Goal: Task Accomplishment & Management: Use online tool/utility

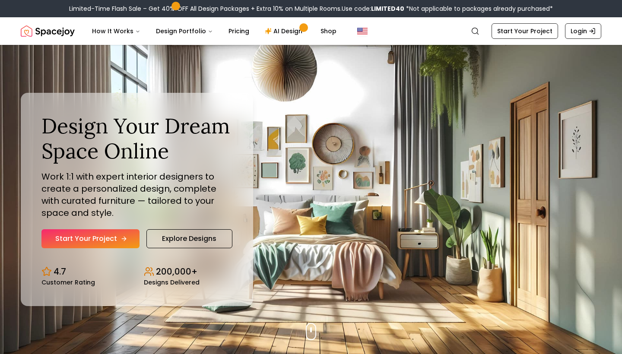
click at [93, 238] on link "Start Your Project" at bounding box center [90, 238] width 98 height 19
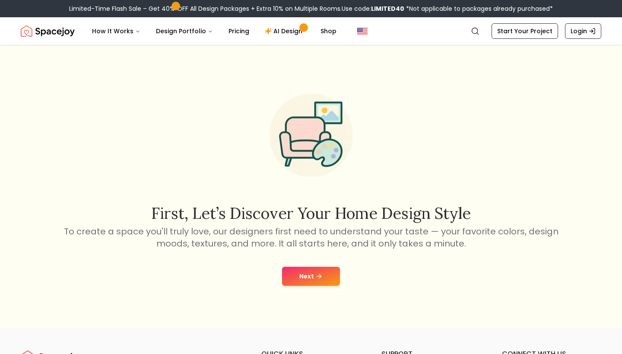
click at [309, 276] on button "Next" at bounding box center [311, 276] width 58 height 19
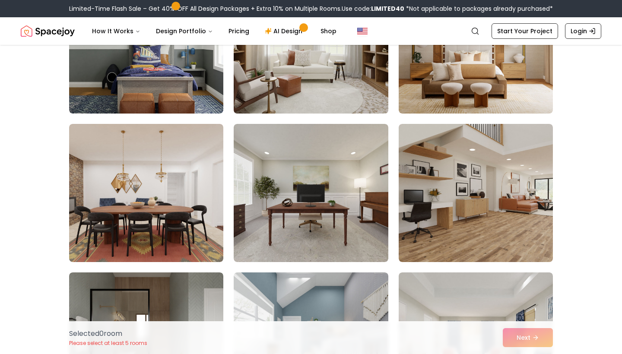
scroll to position [195, 0]
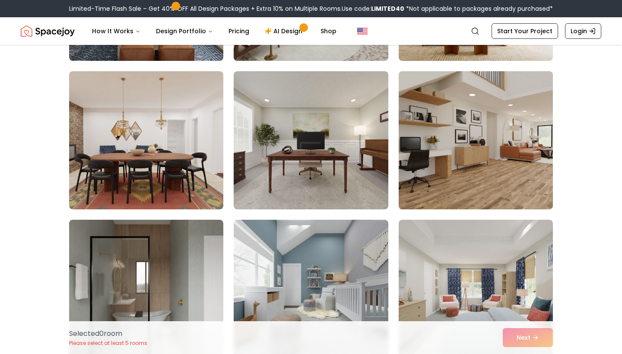
click at [441, 141] on img at bounding box center [476, 140] width 162 height 145
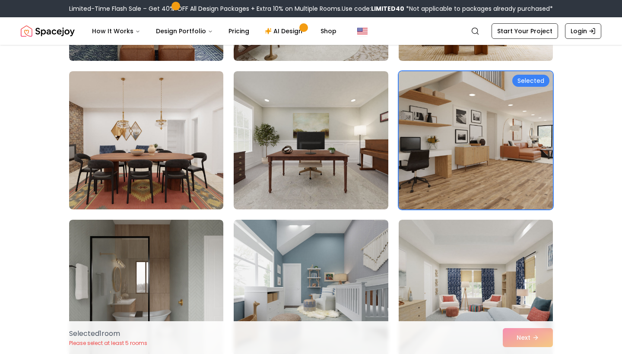
click at [532, 81] on div "Selected" at bounding box center [530, 81] width 37 height 12
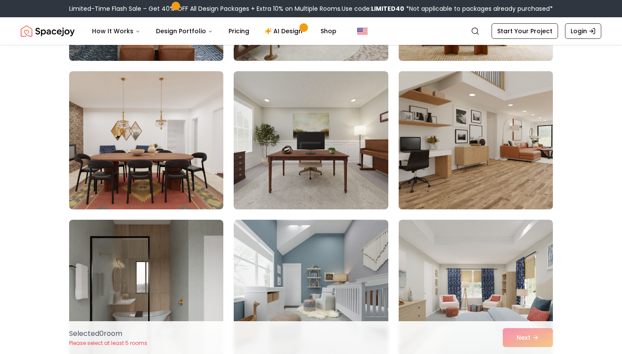
click at [509, 121] on img at bounding box center [476, 140] width 162 height 145
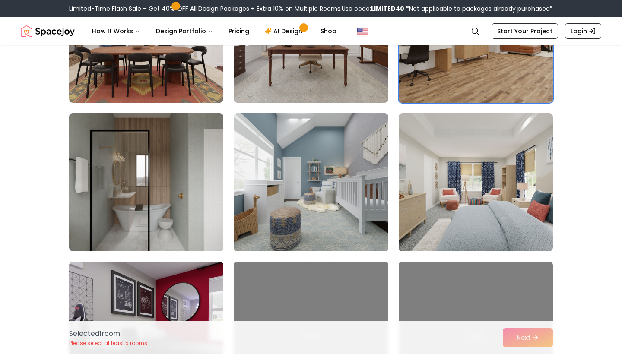
scroll to position [347, 0]
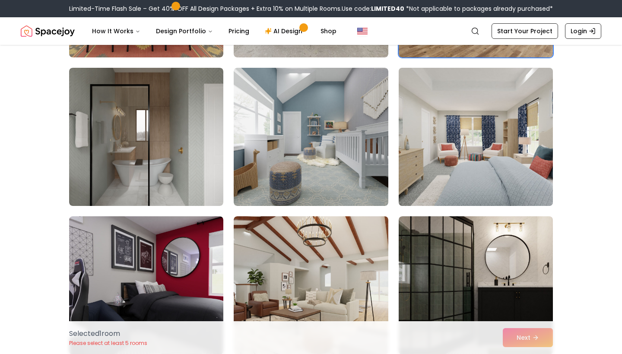
click at [509, 121] on img at bounding box center [476, 136] width 162 height 145
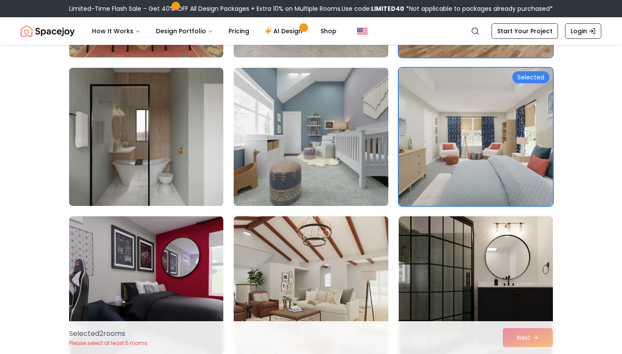
click at [533, 336] on div "Selected 2 room s Please select at least 5 rooms Next" at bounding box center [311, 337] width 498 height 33
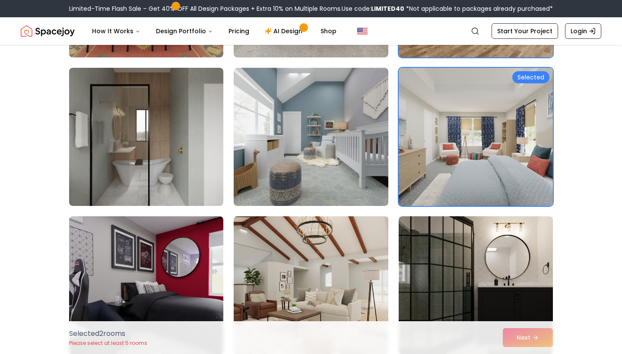
click at [374, 282] on img at bounding box center [311, 285] width 162 height 145
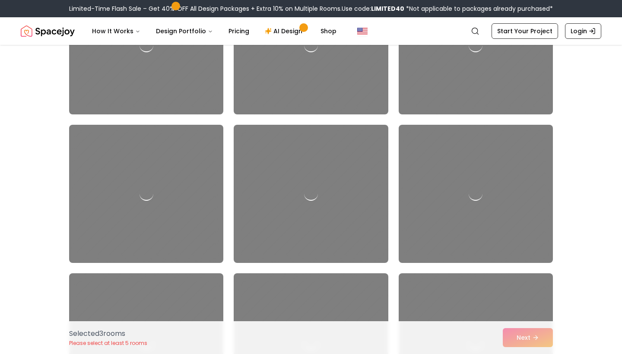
scroll to position [1225, 0]
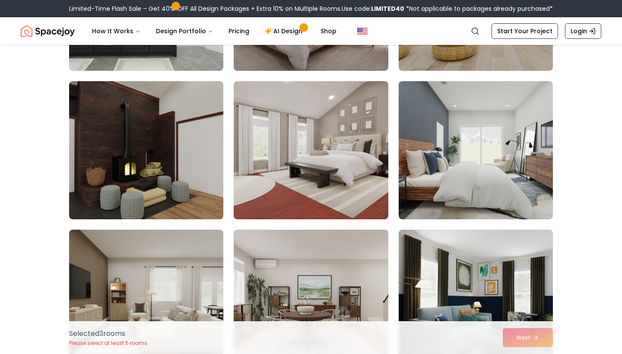
click at [522, 343] on div "Selected 3 room s Please select at least 5 rooms Next" at bounding box center [311, 337] width 498 height 33
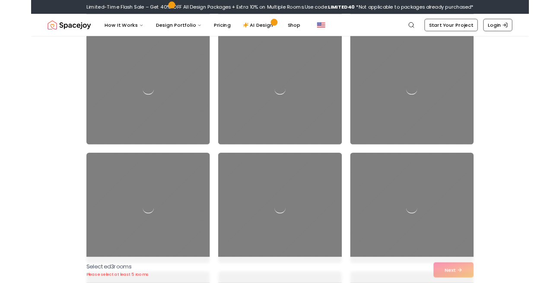
scroll to position [3945, 0]
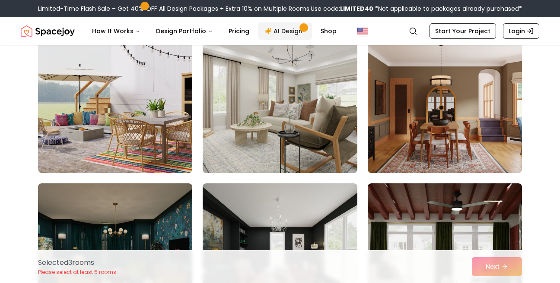
click at [283, 31] on link "AI Design" at bounding box center [285, 30] width 54 height 17
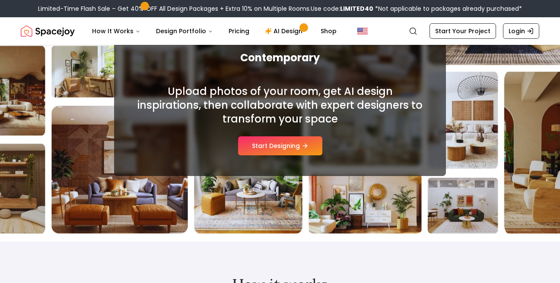
scroll to position [130, 0]
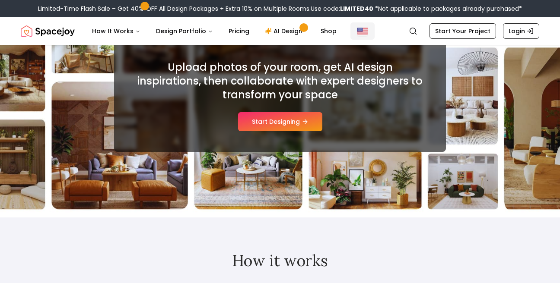
click at [357, 30] on img "Global" at bounding box center [362, 31] width 10 height 10
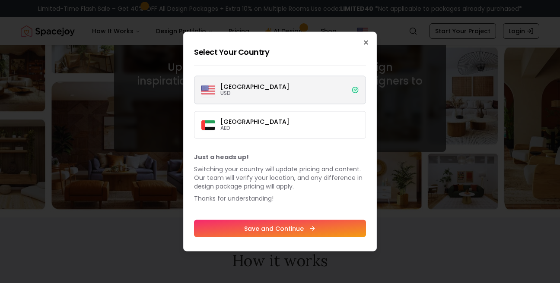
click at [365, 43] on icon "button" at bounding box center [365, 42] width 3 height 3
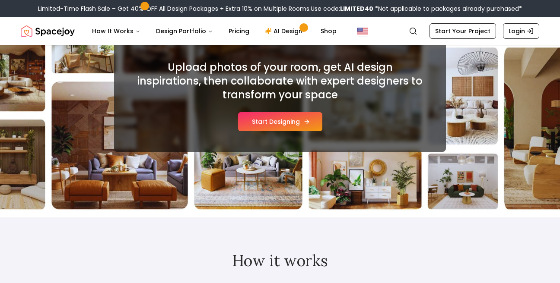
click at [269, 126] on button "Start Designing" at bounding box center [280, 121] width 84 height 19
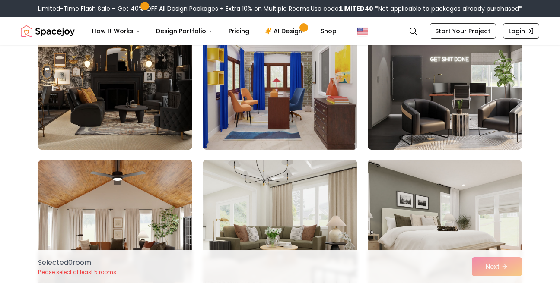
scroll to position [308, 0]
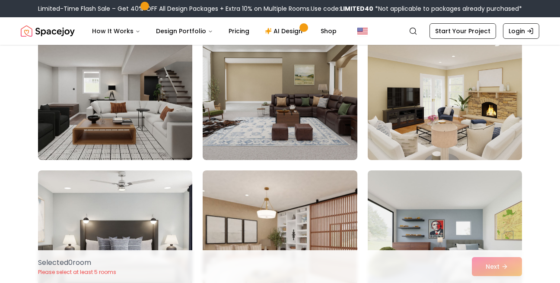
scroll to position [592, 0]
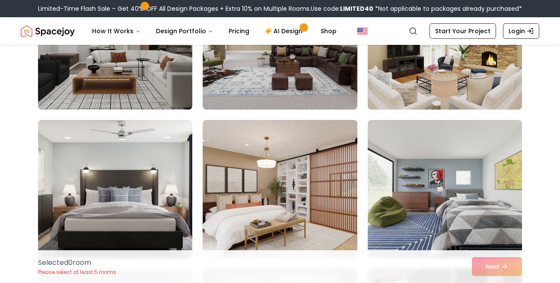
click at [16, 112] on div "Choose the Rooms That Inspire You Scroll through the collection and select 5 to…" at bounding box center [280, 14] width 560 height 1095
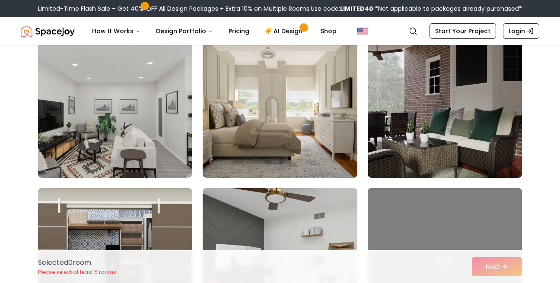
scroll to position [884, 0]
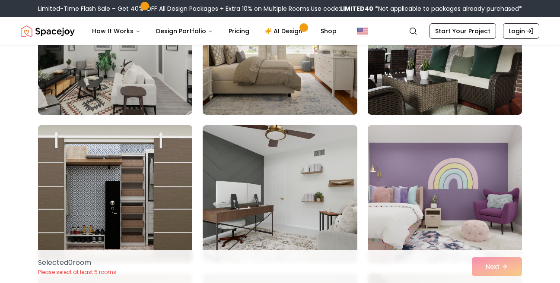
click at [97, 165] on img at bounding box center [115, 194] width 162 height 145
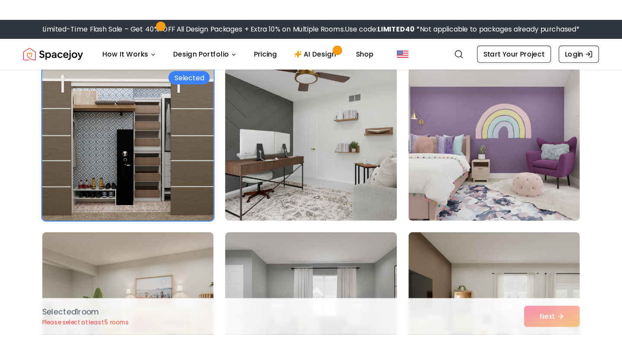
scroll to position [972, 0]
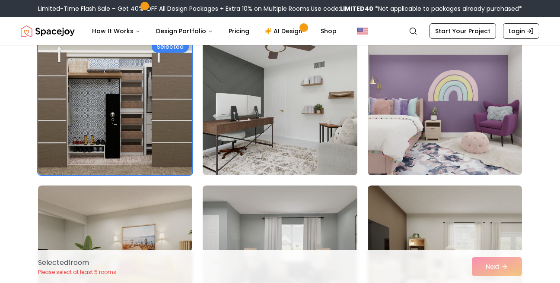
click at [488, 269] on div "Selected 1 room Please select at least 5 rooms Next" at bounding box center [280, 267] width 498 height 33
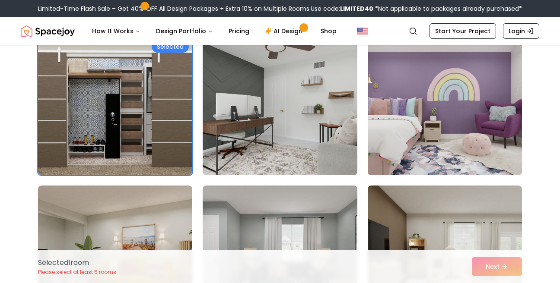
click at [436, 101] on img at bounding box center [445, 106] width 162 height 145
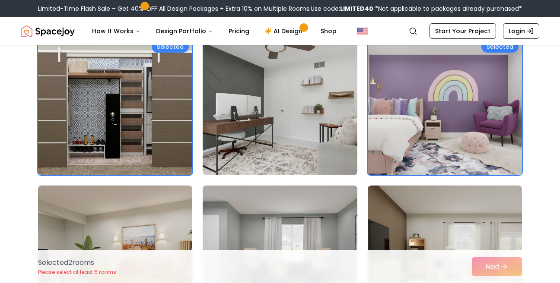
click at [496, 264] on div "Selected 2 room s Please select at least 5 rooms Next" at bounding box center [280, 267] width 498 height 33
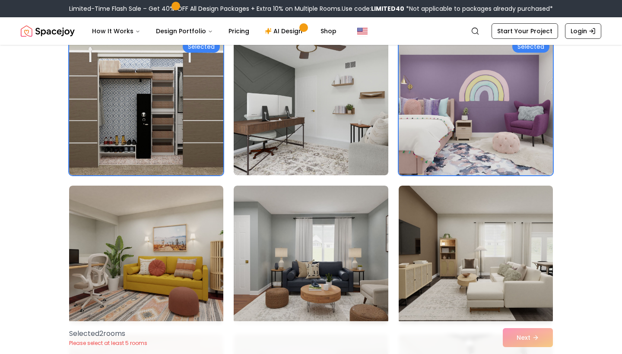
click at [525, 283] on div "Selected 2 room s Please select at least 5 rooms Next" at bounding box center [311, 337] width 498 height 33
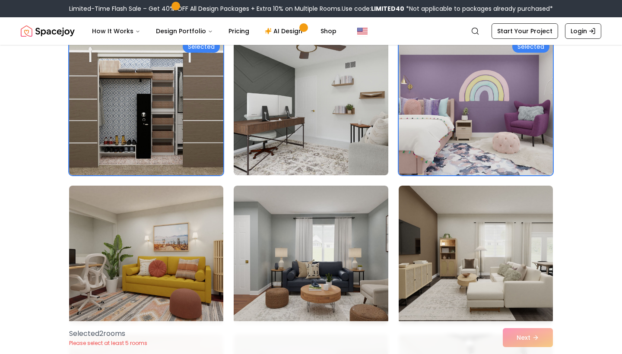
click at [102, 258] on img at bounding box center [146, 254] width 162 height 145
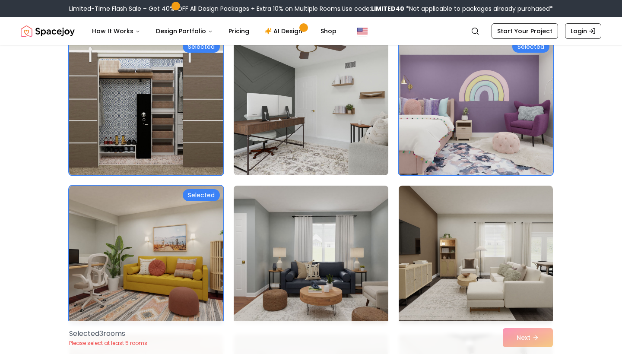
click at [270, 242] on img at bounding box center [311, 254] width 162 height 145
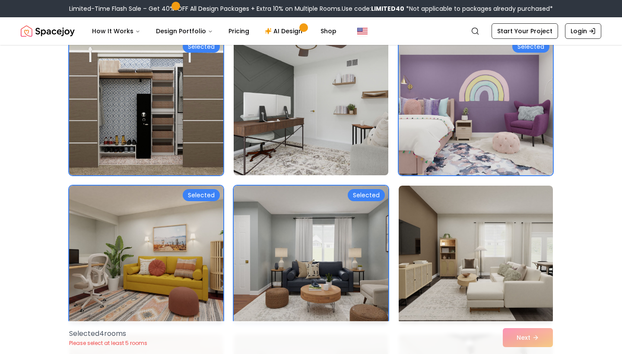
click at [294, 107] on img at bounding box center [311, 106] width 162 height 145
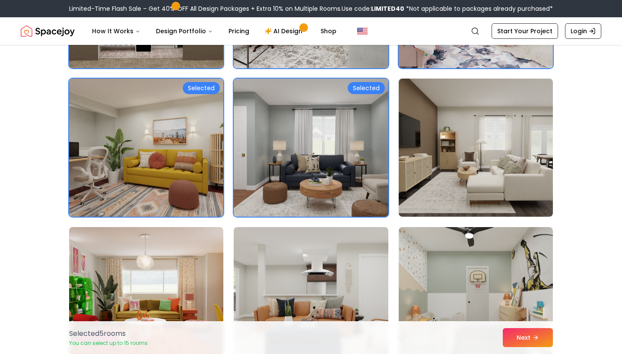
scroll to position [1081, 0]
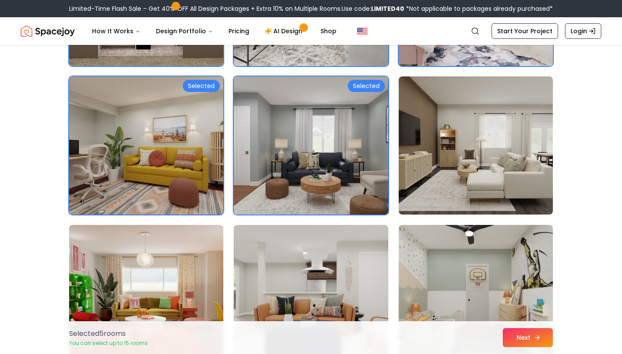
click at [524, 283] on button "Next" at bounding box center [528, 337] width 50 height 19
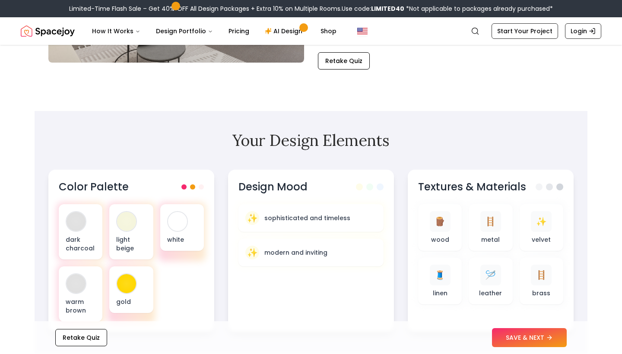
scroll to position [216, 0]
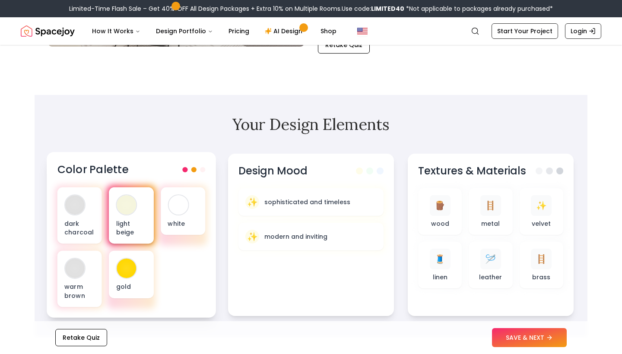
click at [134, 209] on div at bounding box center [126, 204] width 19 height 19
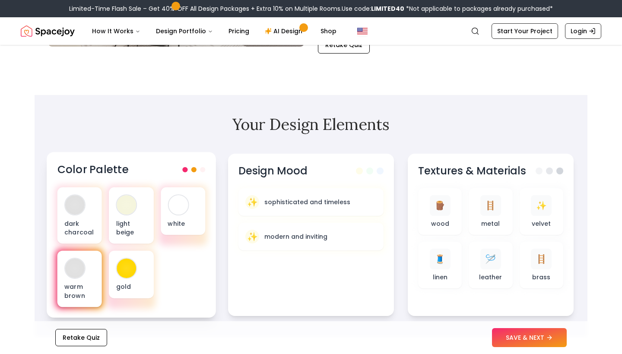
click at [82, 259] on div "warm brown" at bounding box center [79, 279] width 44 height 57
click at [70, 268] on div at bounding box center [74, 268] width 19 height 19
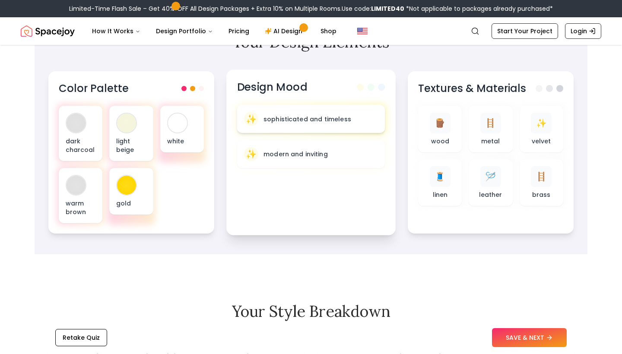
scroll to position [323, 0]
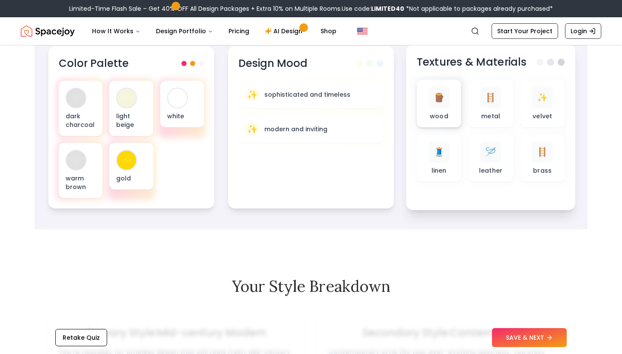
click at [431, 119] on p "wood" at bounding box center [439, 115] width 19 height 9
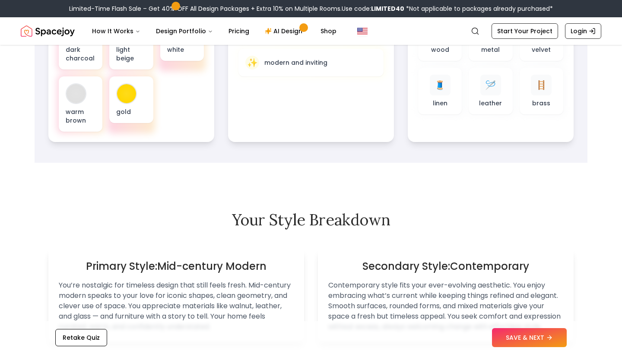
scroll to position [466, 0]
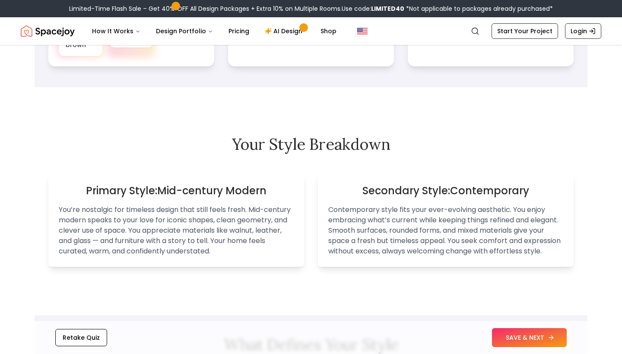
click at [523, 342] on button "SAVE & NEXT" at bounding box center [529, 337] width 75 height 19
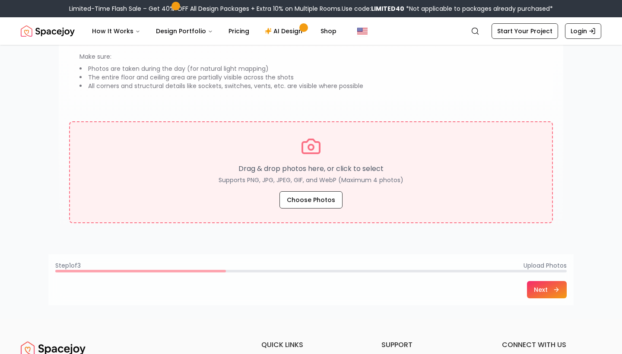
scroll to position [144, 0]
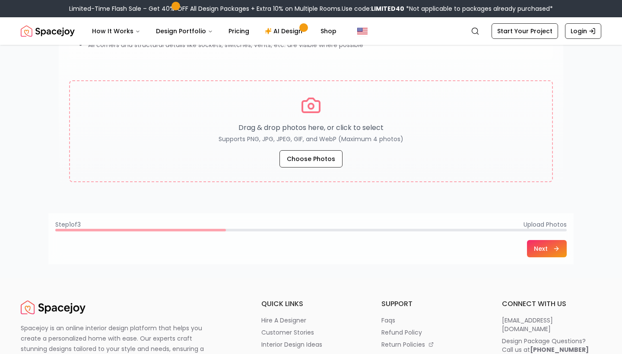
click at [543, 245] on button "Next" at bounding box center [547, 248] width 40 height 17
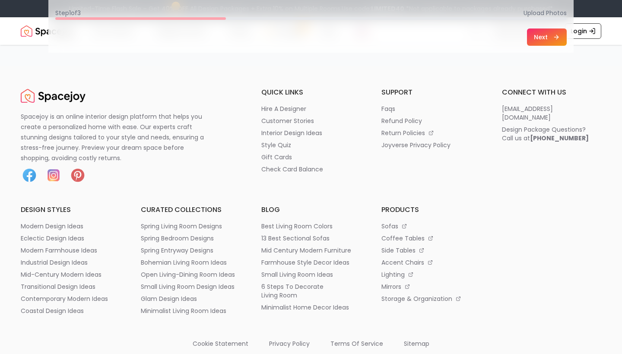
scroll to position [466, 0]
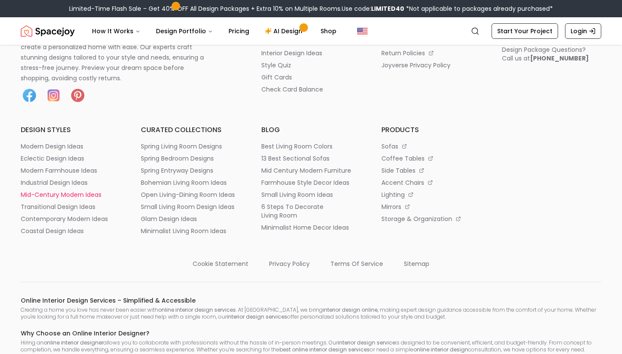
click at [69, 196] on p "mid-century modern ideas" at bounding box center [61, 194] width 81 height 9
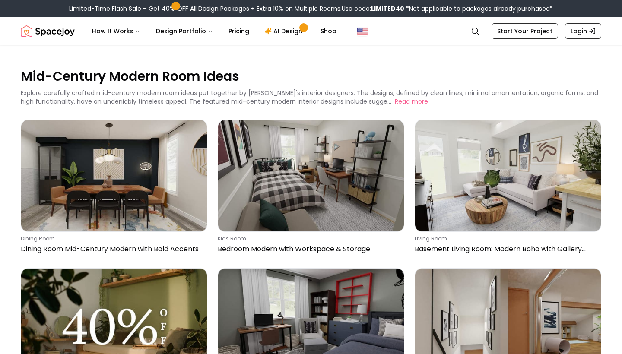
scroll to position [8, 0]
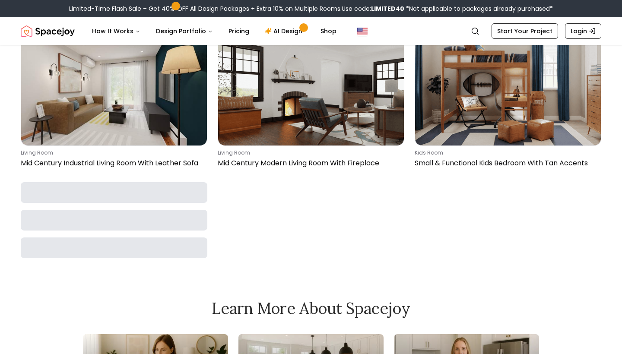
scroll to position [3768, 0]
